Goal: Find specific page/section: Find specific page/section

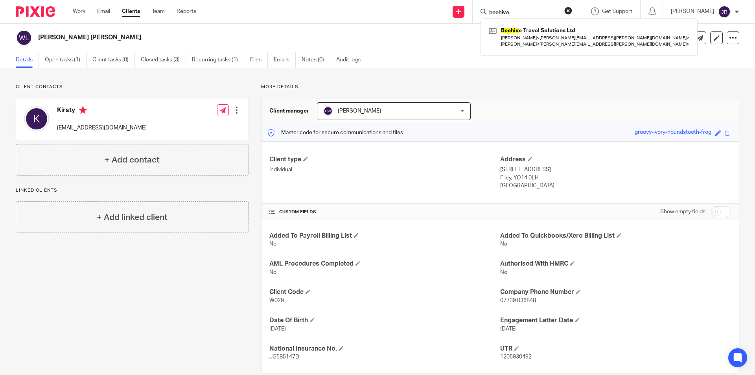
type input "beehive"
click button "submit" at bounding box center [0, 0] width 0 height 0
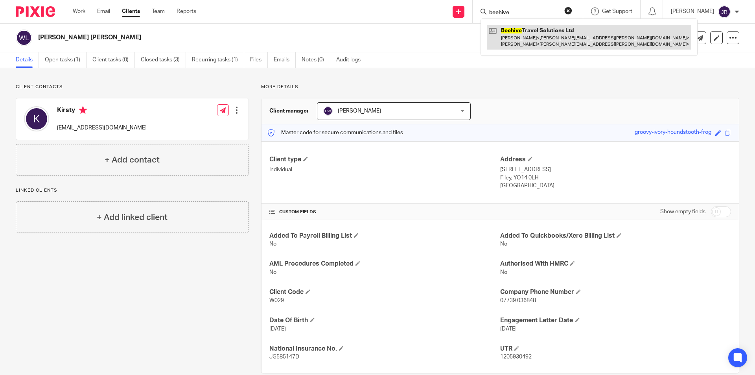
click at [552, 37] on link at bounding box center [589, 37] width 204 height 24
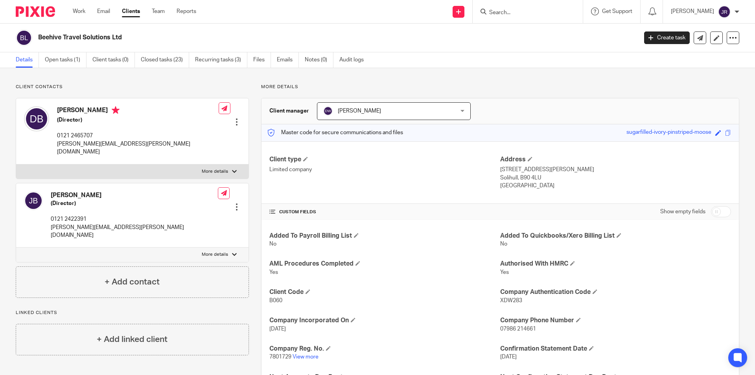
click at [505, 7] on div at bounding box center [527, 12] width 92 height 10
click at [512, 7] on form at bounding box center [530, 12] width 84 height 10
click at [523, 11] on input "Search" at bounding box center [523, 12] width 71 height 7
drag, startPoint x: 516, startPoint y: 12, endPoint x: 535, endPoint y: 11, distance: 19.3
click at [517, 11] on input "JP hairdressing" at bounding box center [523, 12] width 71 height 7
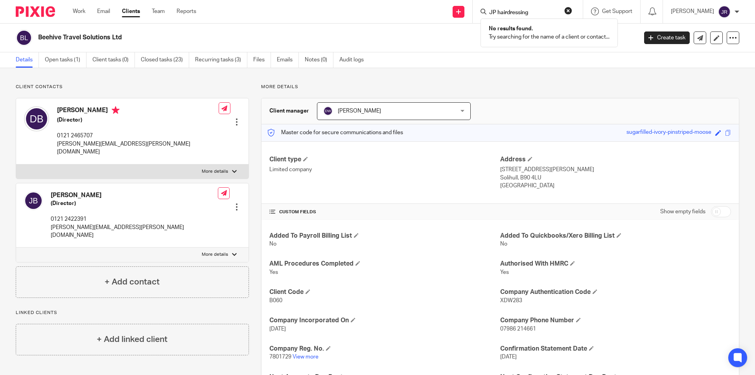
drag, startPoint x: 553, startPoint y: 10, endPoint x: 517, endPoint y: 12, distance: 36.6
click at [516, 13] on input "JP hairdressing" at bounding box center [523, 12] width 71 height 7
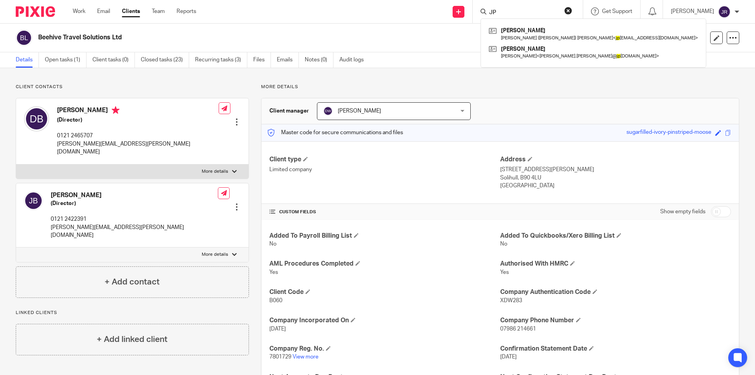
type input "J"
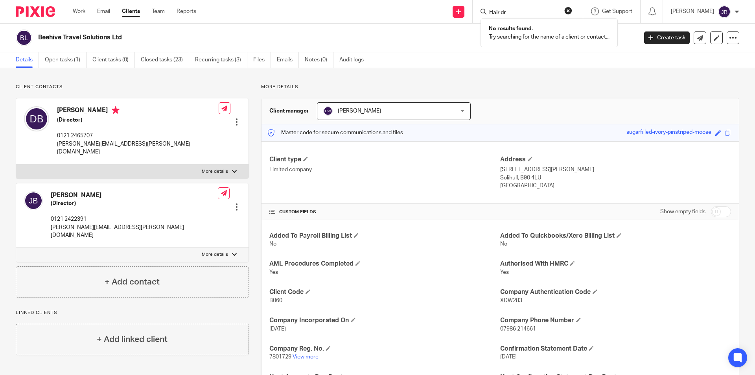
type input "Hair dre"
drag, startPoint x: 506, startPoint y: 17, endPoint x: 494, endPoint y: 17, distance: 12.6
click at [496, 17] on div "Hair dre No results found. Try searching for the name of a client or contact..." at bounding box center [528, 11] width 110 height 23
click at [530, 14] on input "Search" at bounding box center [523, 12] width 71 height 7
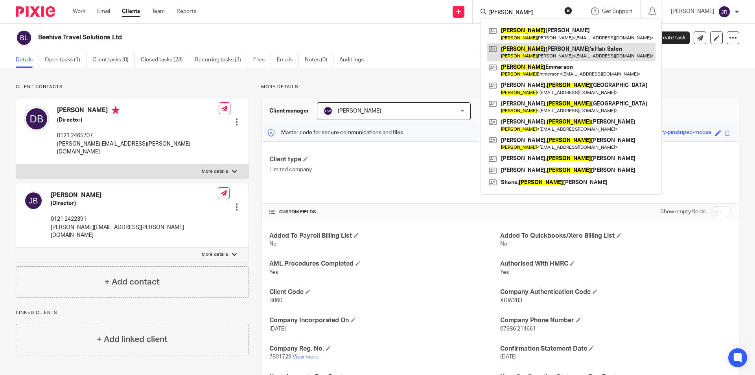
type input "john"
click at [564, 52] on link at bounding box center [571, 52] width 169 height 18
